Goal: Find specific page/section: Find specific page/section

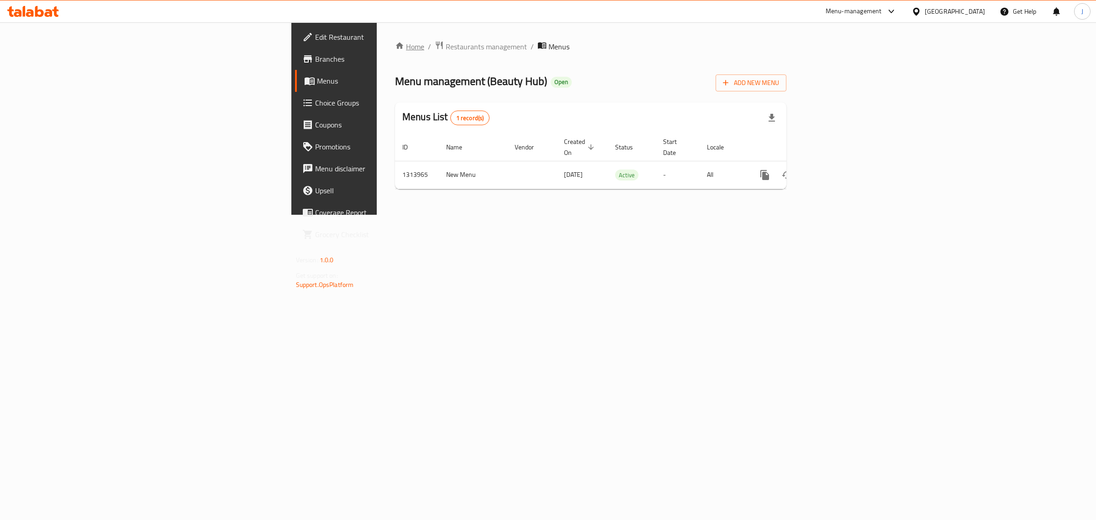
click at [395, 47] on link "Home" at bounding box center [409, 46] width 29 height 11
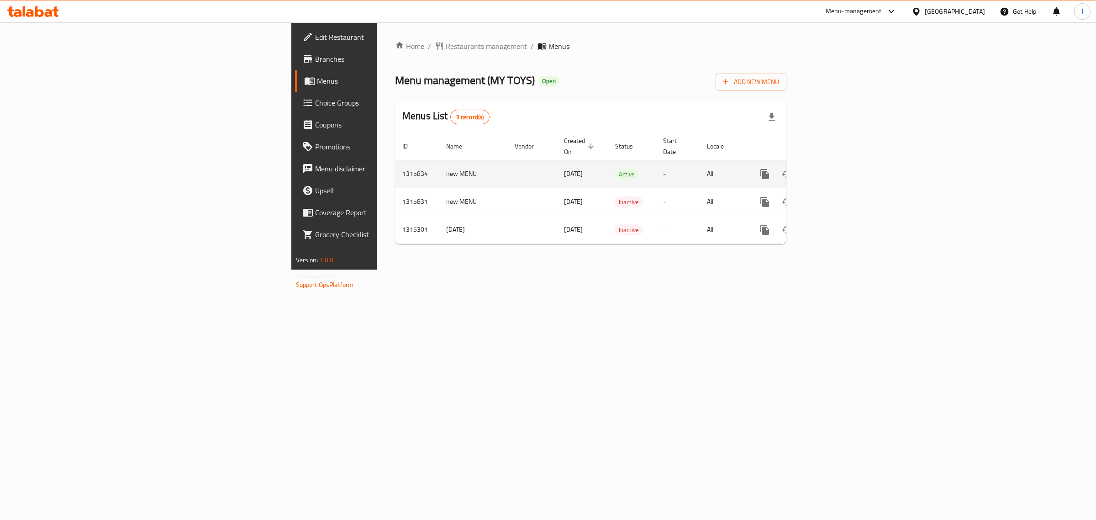
click at [836, 168] on icon "enhanced table" at bounding box center [830, 173] width 11 height 11
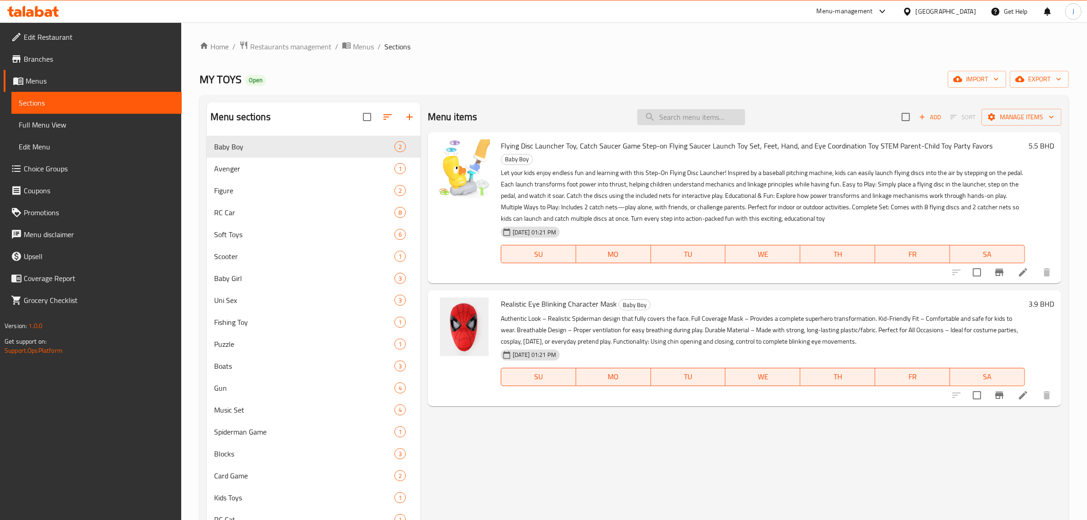
click at [656, 120] on input "search" at bounding box center [691, 117] width 108 height 16
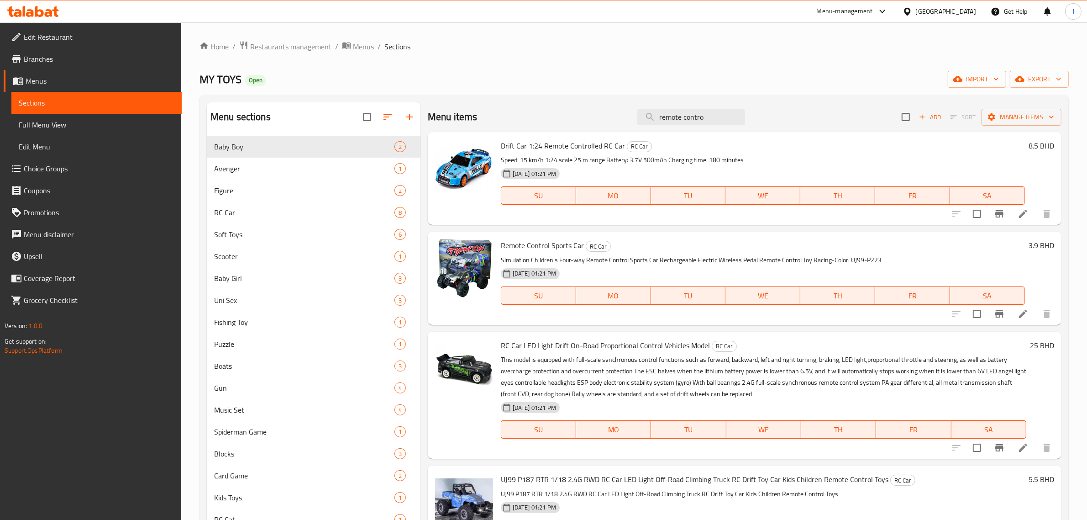
type input "remote contro"
click at [206, 43] on icon "breadcrumb" at bounding box center [204, 45] width 9 height 9
